Goal: Check status: Check status

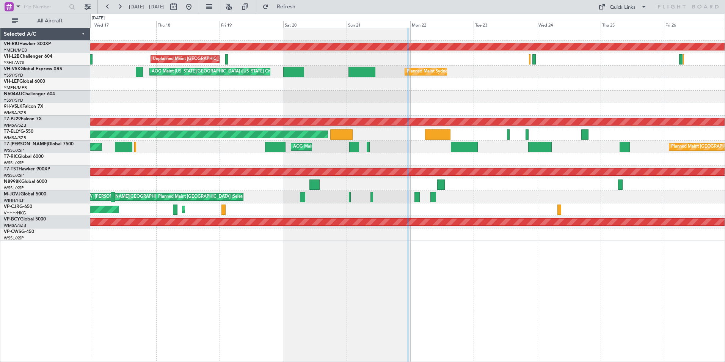
click at [21, 144] on link "T7-[PERSON_NAME] Global 7500" at bounding box center [39, 144] width 70 height 5
click at [34, 45] on link "VH-RIU Hawker 800XP" at bounding box center [27, 44] width 47 height 5
click at [119, 9] on button at bounding box center [120, 7] width 12 height 12
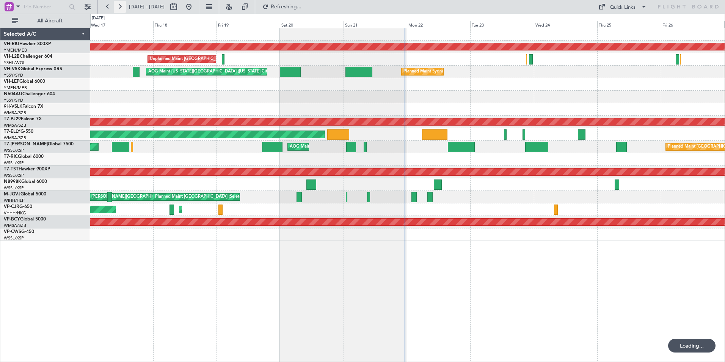
click at [119, 9] on button at bounding box center [120, 7] width 12 height 12
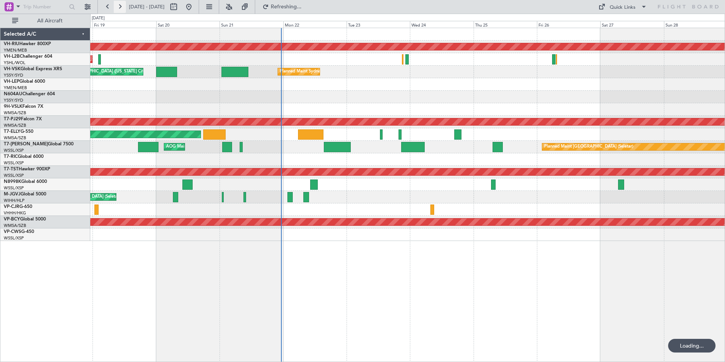
click at [119, 9] on button at bounding box center [120, 7] width 12 height 12
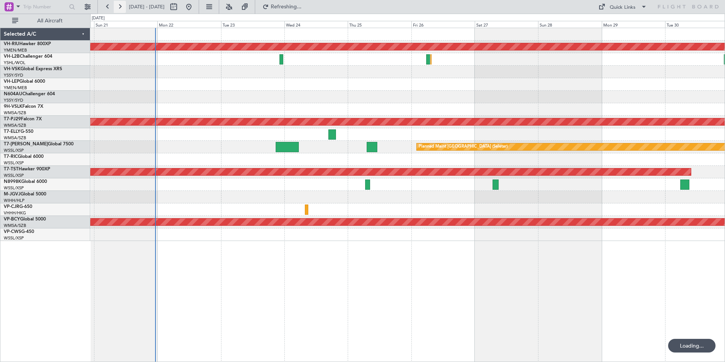
click at [119, 9] on button at bounding box center [120, 7] width 12 height 12
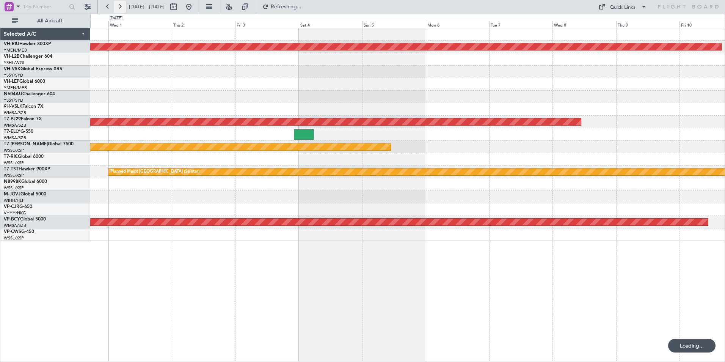
click at [119, 9] on button at bounding box center [120, 7] width 12 height 12
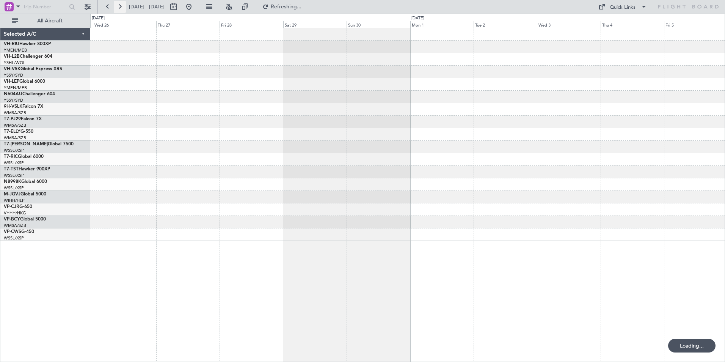
click at [119, 9] on button at bounding box center [120, 7] width 12 height 12
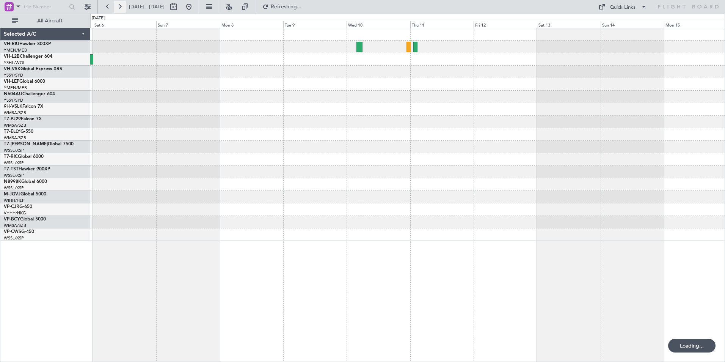
click at [119, 9] on button at bounding box center [120, 7] width 12 height 12
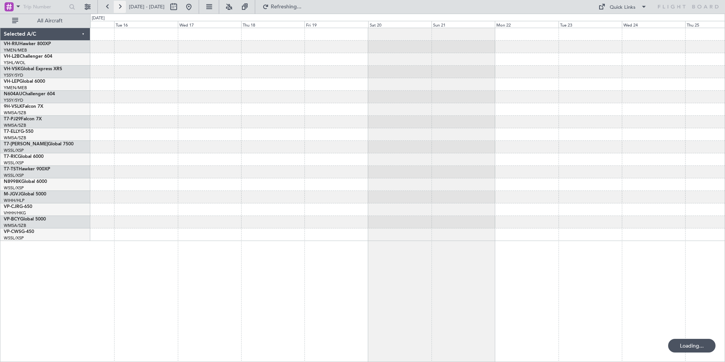
click at [119, 9] on button at bounding box center [120, 7] width 12 height 12
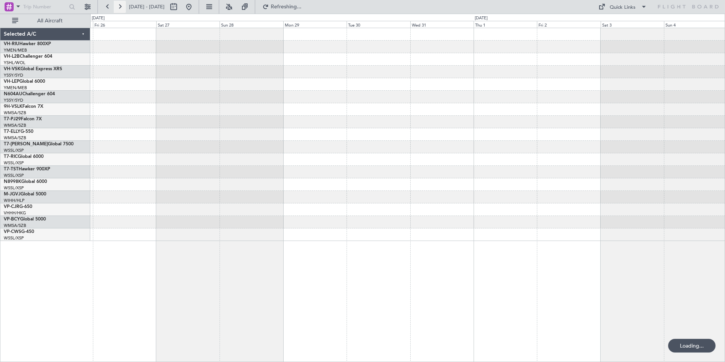
click at [119, 9] on button at bounding box center [120, 7] width 12 height 12
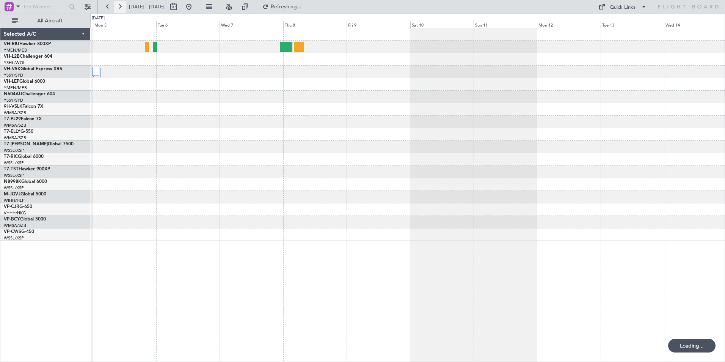
click at [119, 9] on button at bounding box center [120, 7] width 12 height 12
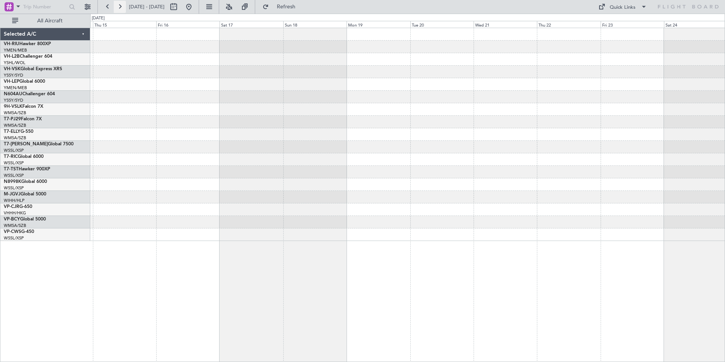
click at [119, 9] on button at bounding box center [120, 7] width 12 height 12
